Goal: Navigation & Orientation: Find specific page/section

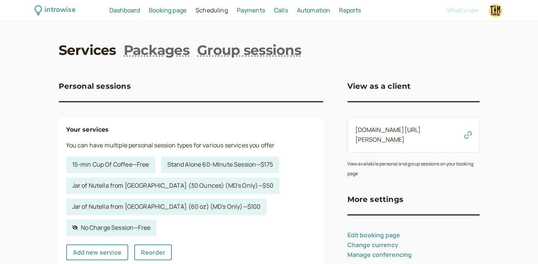
click at [380, 128] on link "introwise.com/tim-powers" at bounding box center [388, 134] width 66 height 18
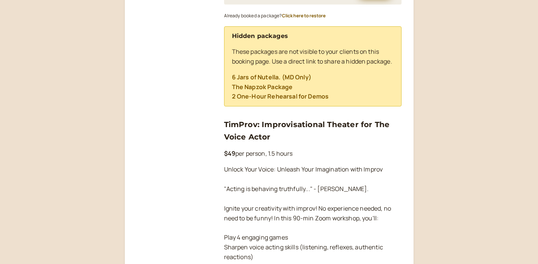
scroll to position [432, 0]
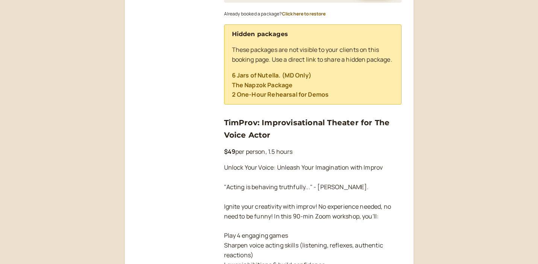
click at [318, 131] on link "TimProv: Improvisational Theater for The Voice Actor" at bounding box center [307, 128] width 166 height 21
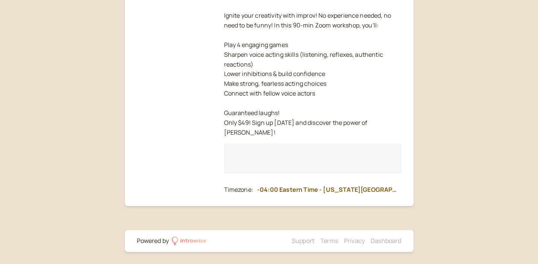
scroll to position [110, 0]
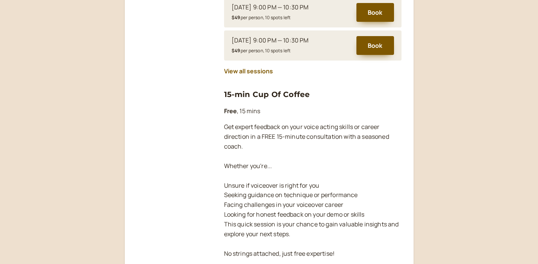
scroll to position [803, 0]
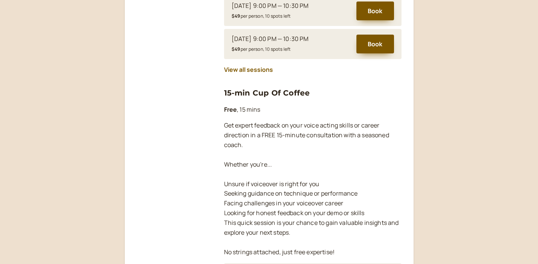
click at [275, 94] on link "15-min Cup Of Coffee" at bounding box center [267, 92] width 86 height 9
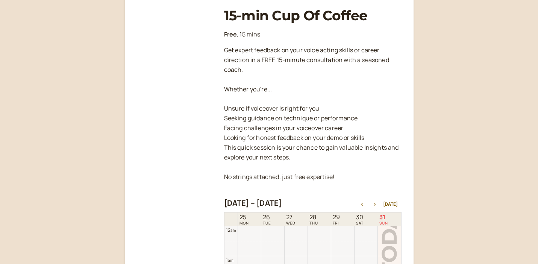
scroll to position [241, 0]
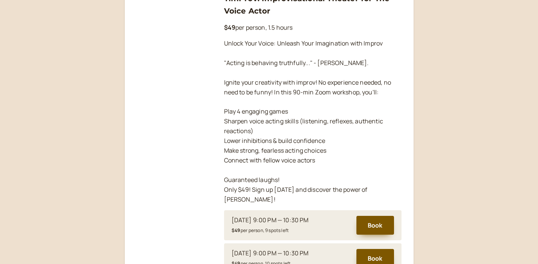
scroll to position [444, 0]
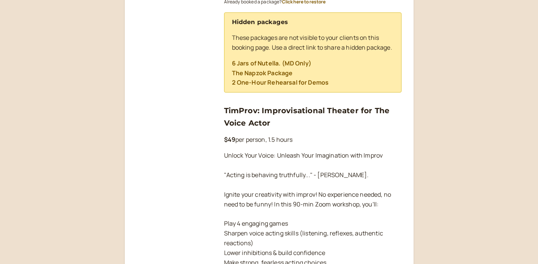
click at [270, 122] on link "TimProv: Improvisational Theater for The Voice Actor" at bounding box center [307, 116] width 166 height 21
